Goal: Answer question/provide support

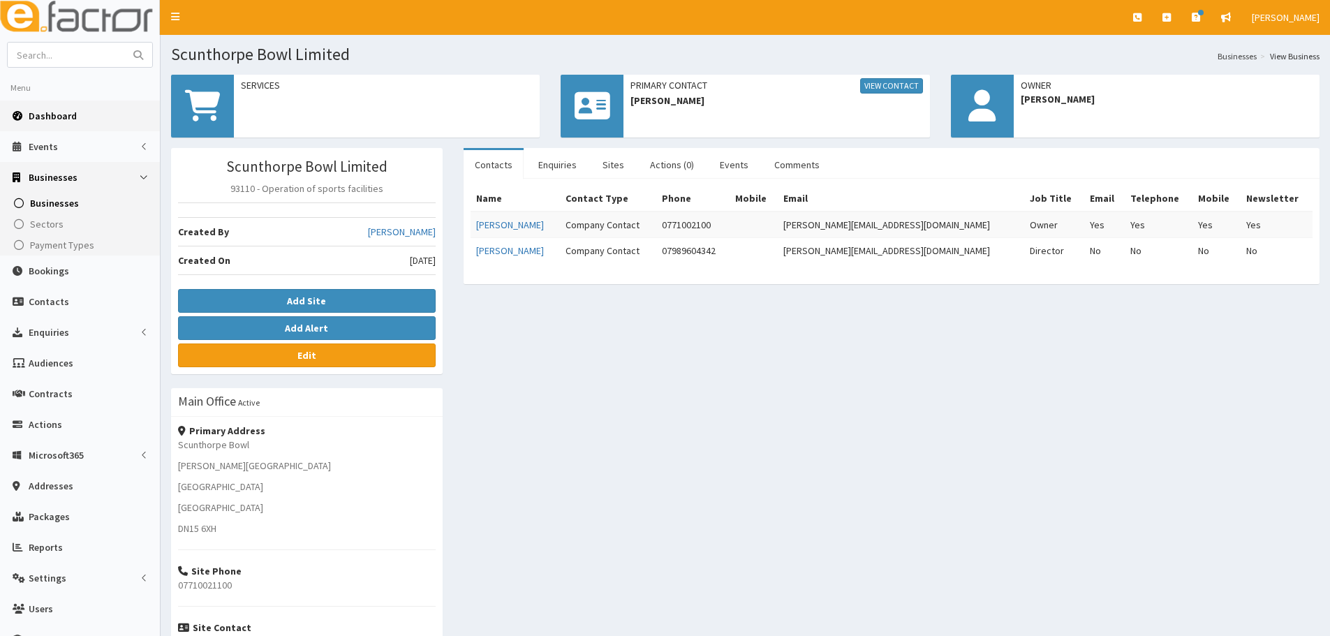
click at [64, 114] on span "Dashboard" at bounding box center [53, 116] width 48 height 13
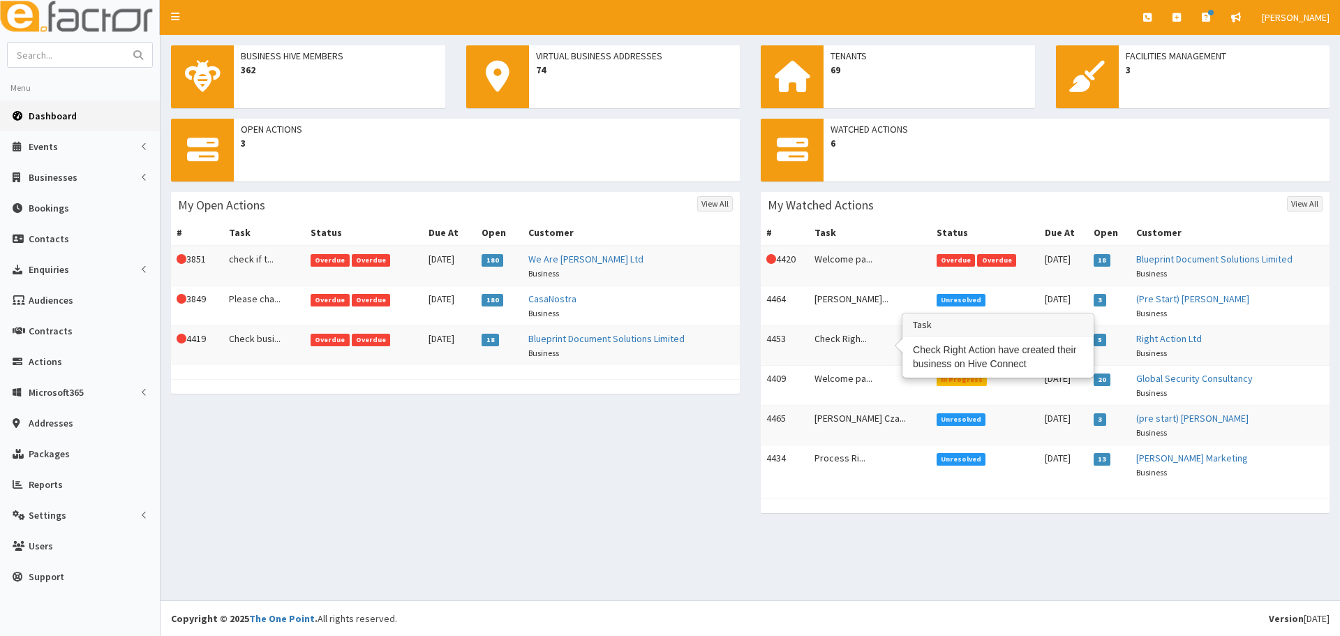
click at [827, 337] on td "Check Righ..." at bounding box center [870, 346] width 122 height 40
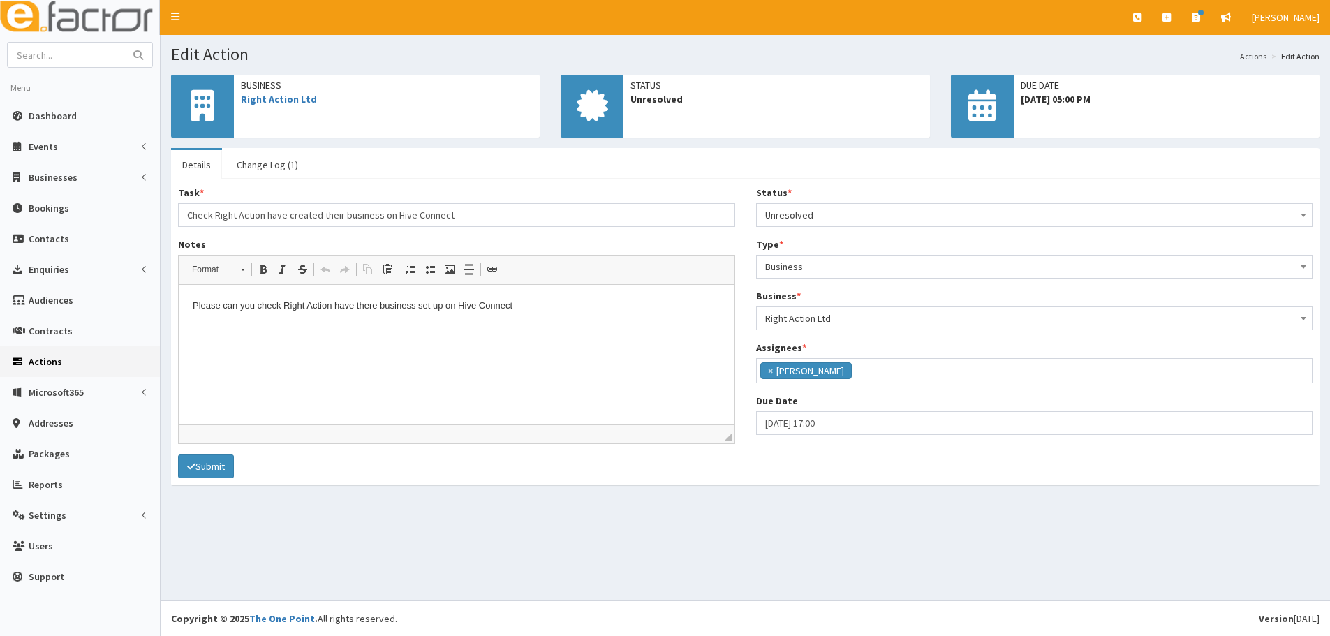
click at [487, 327] on html "Please can you check Right Action have there business set up on Hive Connect" at bounding box center [457, 306] width 556 height 43
click at [517, 307] on p "Please can you check Right Action have there business set up on Hive Connect" at bounding box center [457, 306] width 528 height 15
click at [44, 127] on link "Dashboard" at bounding box center [80, 116] width 160 height 31
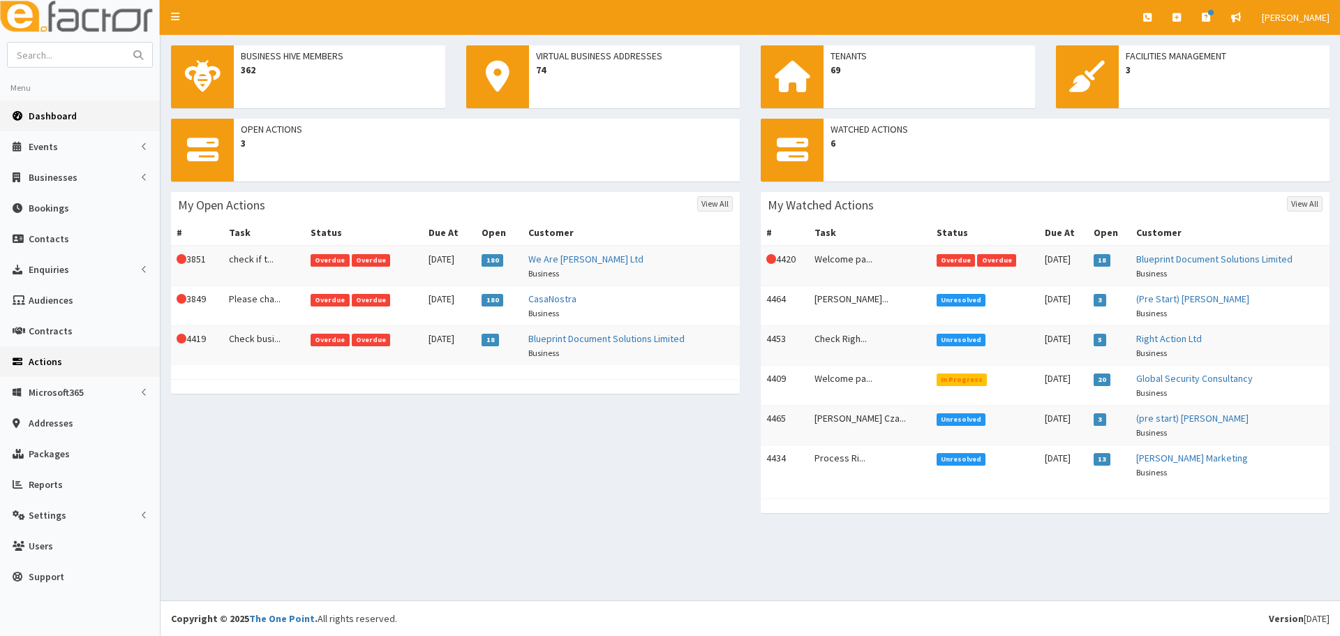
click at [43, 355] on span "Actions" at bounding box center [46, 361] width 34 height 13
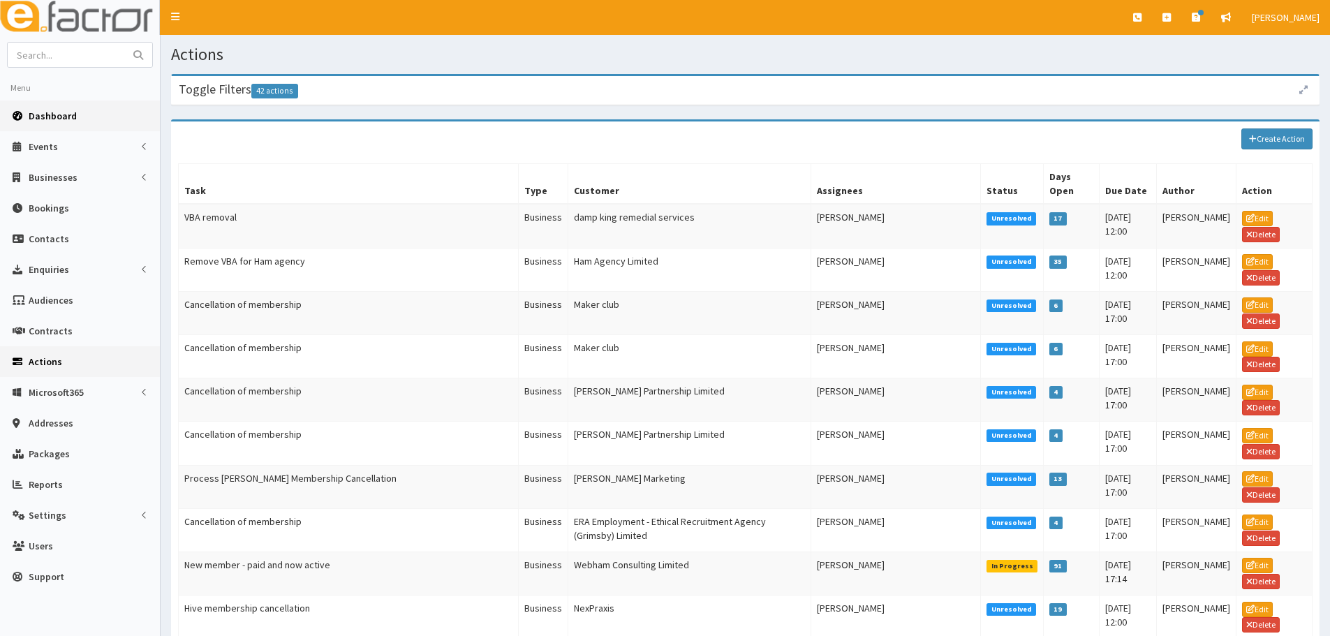
click at [83, 124] on link "Dashboard" at bounding box center [80, 116] width 160 height 31
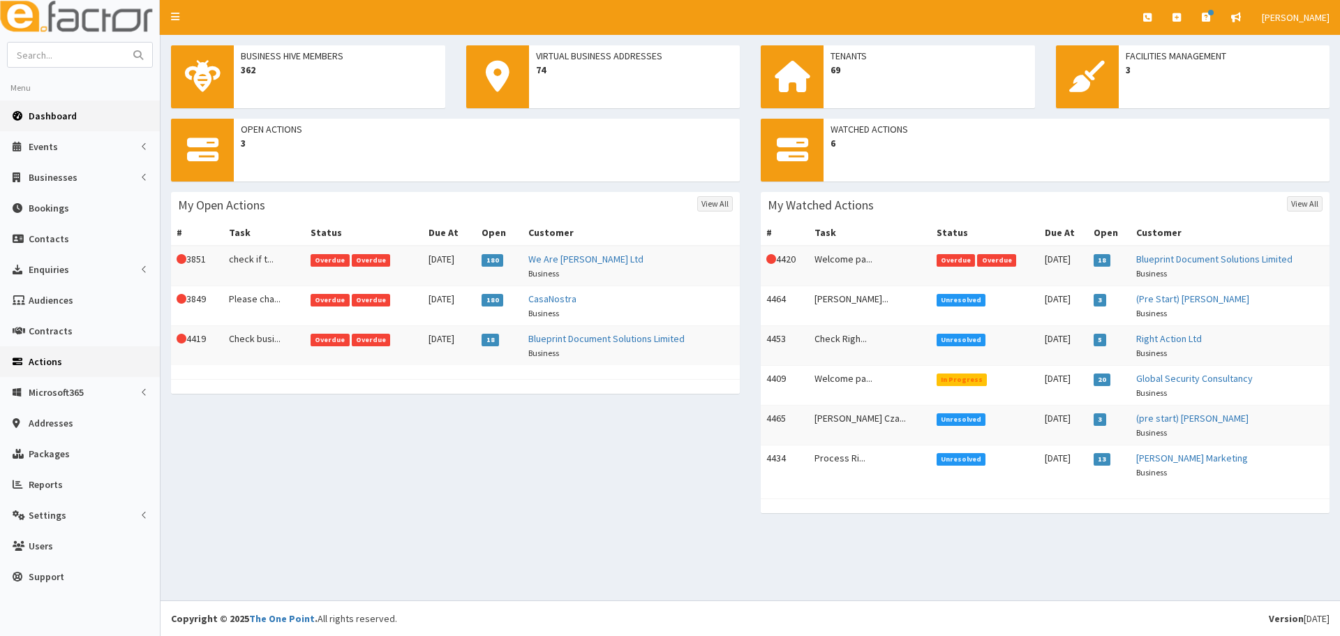
click at [63, 358] on link "Actions" at bounding box center [80, 361] width 160 height 31
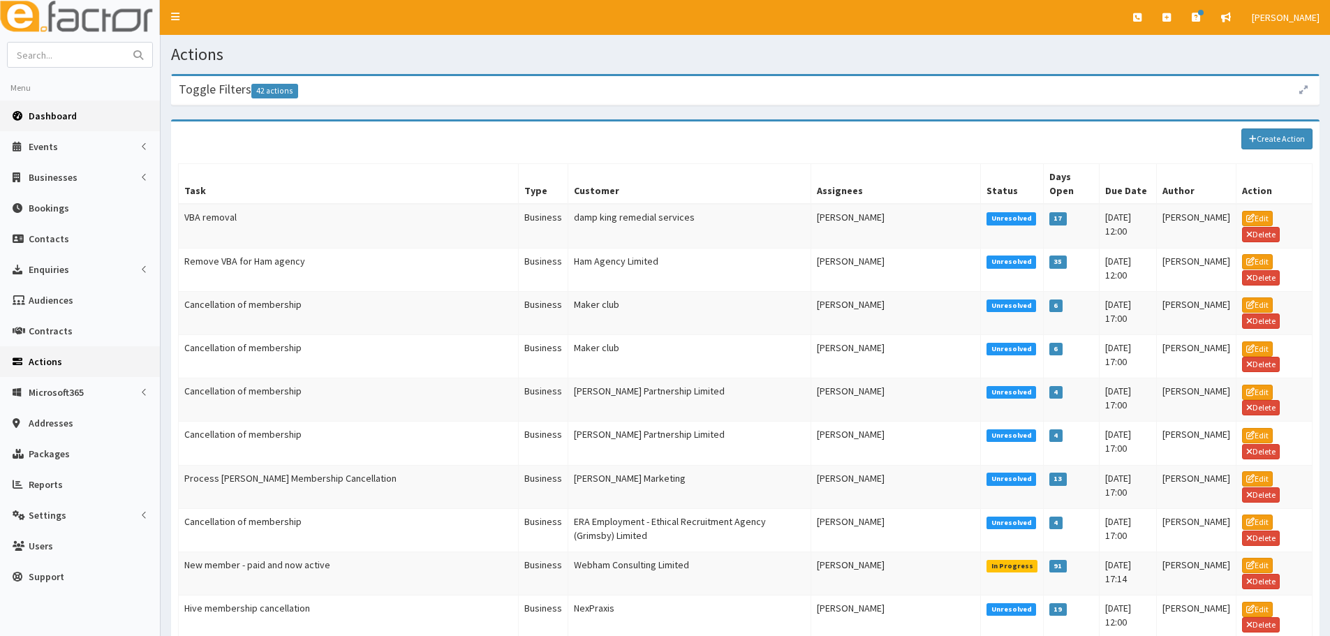
click at [41, 120] on span "Dashboard" at bounding box center [53, 116] width 48 height 13
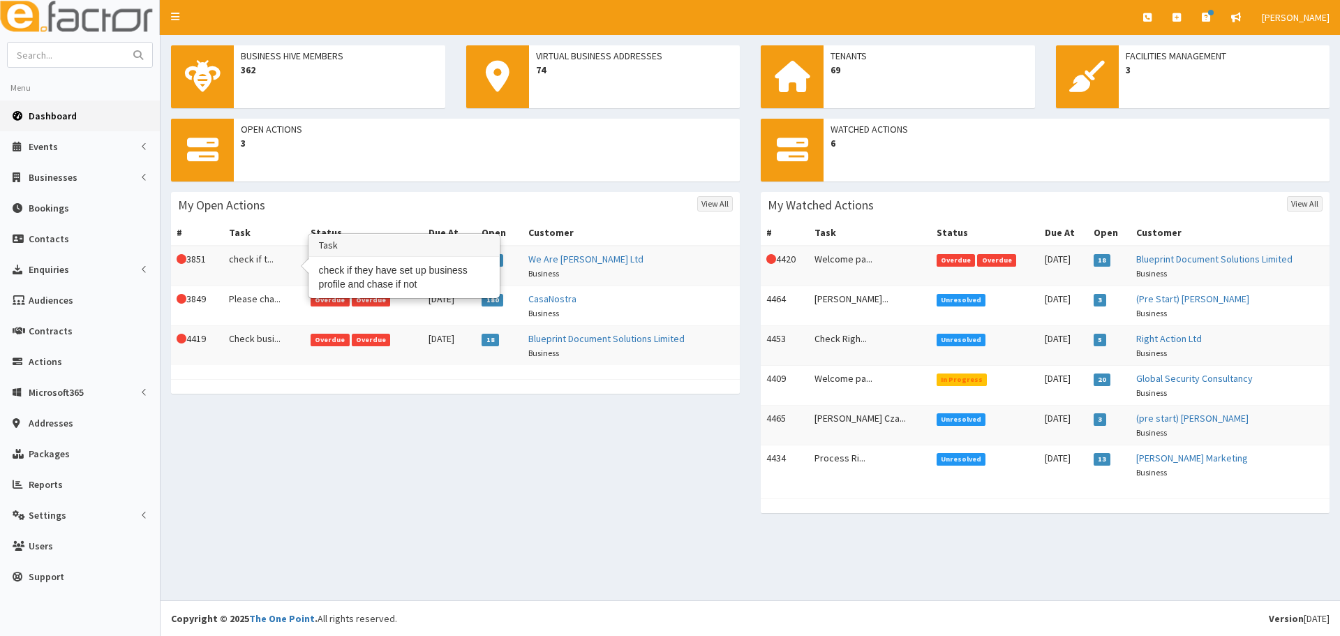
click at [241, 260] on td "check if t..." at bounding box center [264, 266] width 82 height 40
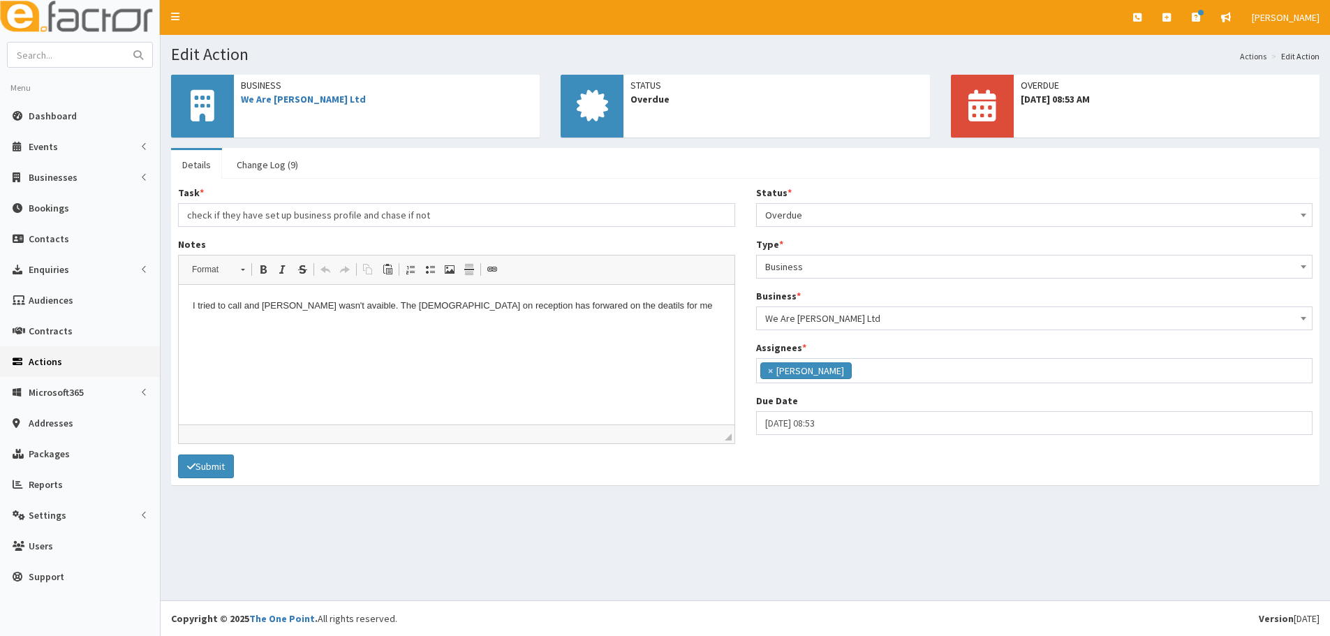
scroll to position [115, 0]
